Goal: Communication & Community: Ask a question

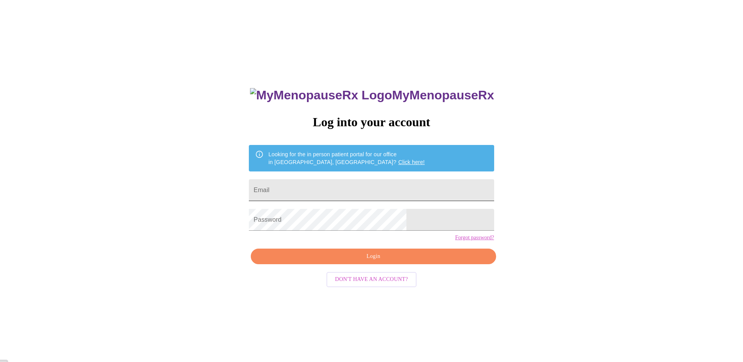
click at [349, 187] on input "Email" at bounding box center [371, 190] width 245 height 22
click at [344, 187] on input "Email" at bounding box center [371, 190] width 245 height 22
type input "[EMAIL_ADDRESS][DOMAIN_NAME]"
click at [365, 262] on span "Login" at bounding box center [373, 257] width 227 height 10
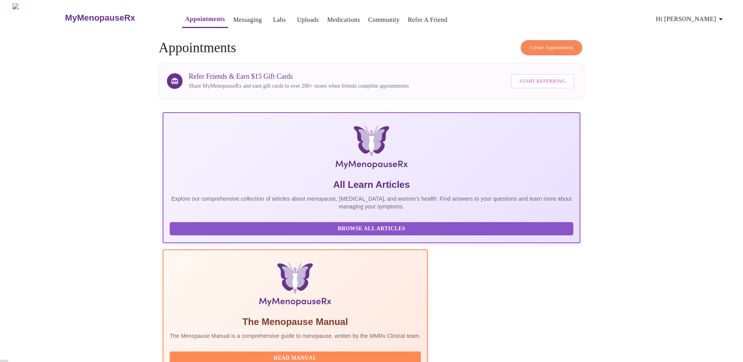
click at [233, 18] on link "Messaging" at bounding box center [247, 19] width 28 height 11
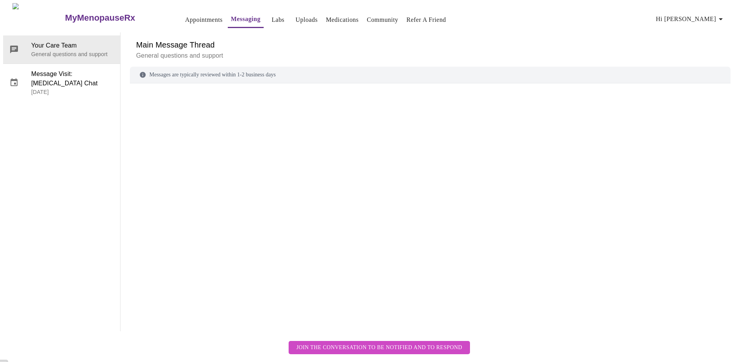
scroll to position [29, 0]
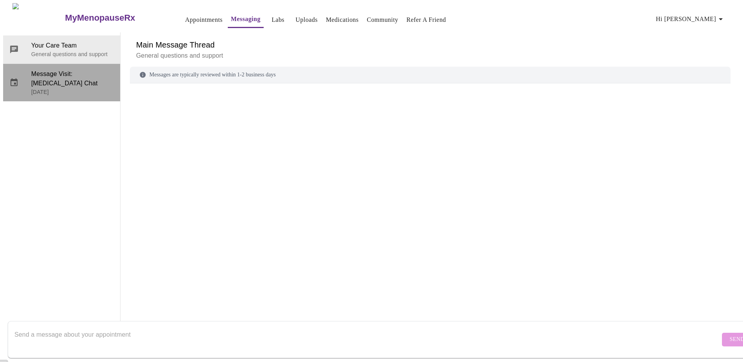
click at [65, 69] on span "Message Visit: [MEDICAL_DATA] Chat" at bounding box center [72, 78] width 83 height 19
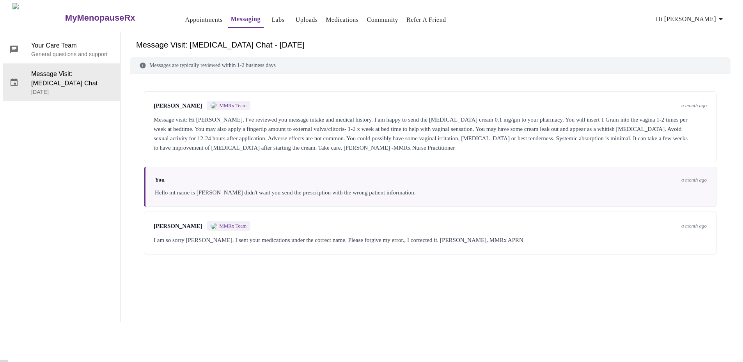
scroll to position [0, 0]
click at [694, 104] on span "a month ago" at bounding box center [693, 106] width 25 height 6
click at [705, 199] on div "You a month ago Hello mt name is [PERSON_NAME] didn't want you send the prescri…" at bounding box center [430, 187] width 572 height 40
click at [68, 50] on p "General questions and support" at bounding box center [72, 54] width 83 height 8
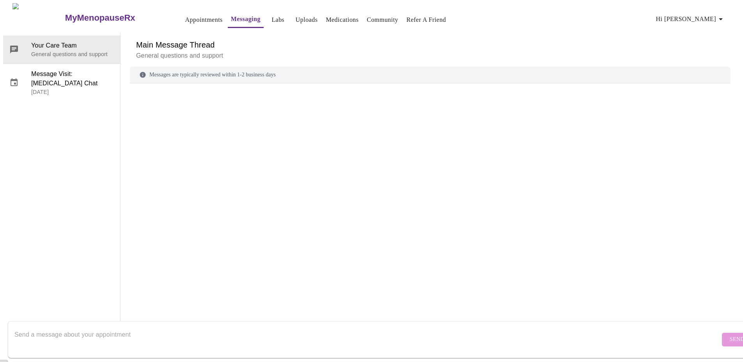
scroll to position [29, 0]
click at [144, 333] on textarea "Send a message about your appointment" at bounding box center [366, 339] width 705 height 25
paste textarea "[MEDICAL_DATA]"
type textarea "Is there a way to switch from vaginal cream to [MEDICAL_DATA] the less messeir …"
click at [729, 335] on span "Send" at bounding box center [736, 340] width 15 height 10
